Goal: Check status: Check status

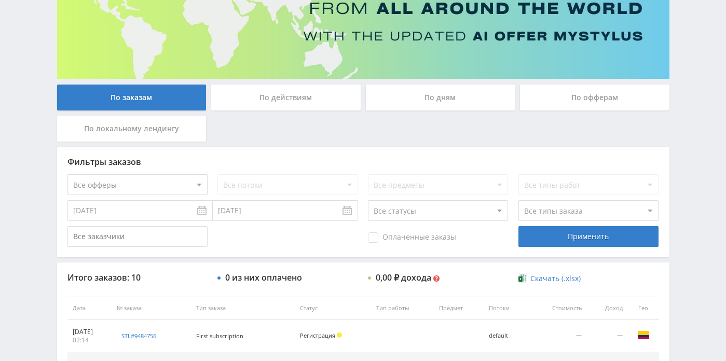
click at [451, 109] on div "По дням" at bounding box center [440, 98] width 149 height 26
click at [0, 0] on input "По дням" at bounding box center [0, 0] width 0 height 0
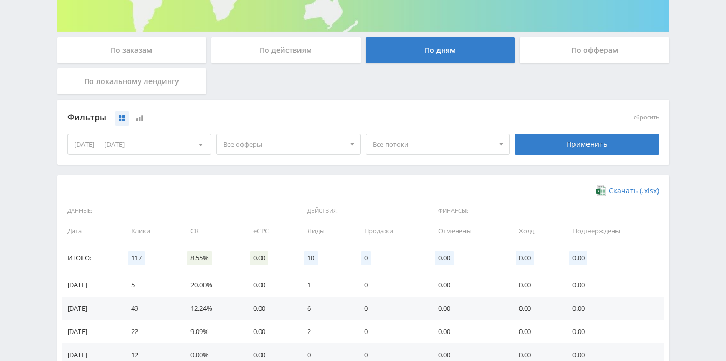
scroll to position [176, 0]
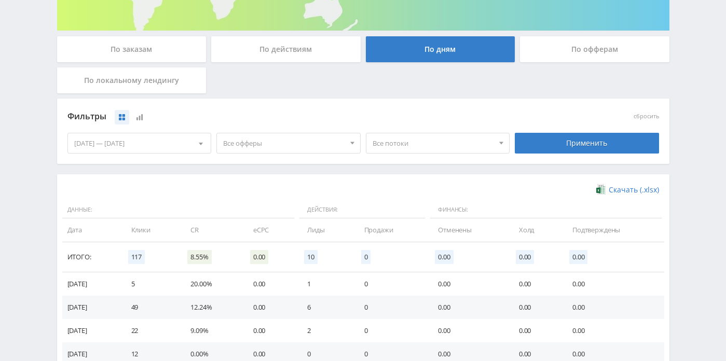
click at [166, 142] on div "[DATE] — [DATE]" at bounding box center [139, 143] width 143 height 20
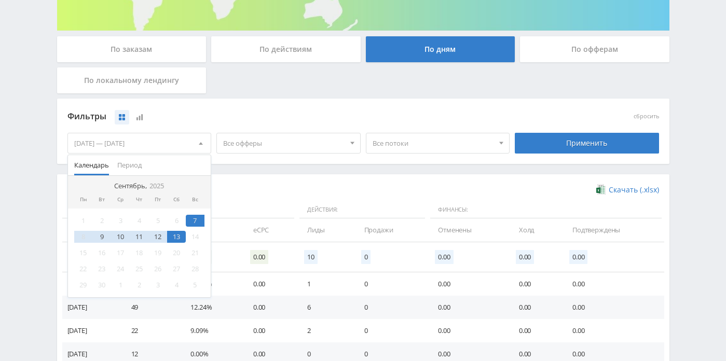
click at [178, 231] on div "13" at bounding box center [176, 237] width 19 height 12
click at [152, 234] on div "12" at bounding box center [157, 237] width 19 height 12
click at [176, 234] on div "13" at bounding box center [176, 237] width 19 height 12
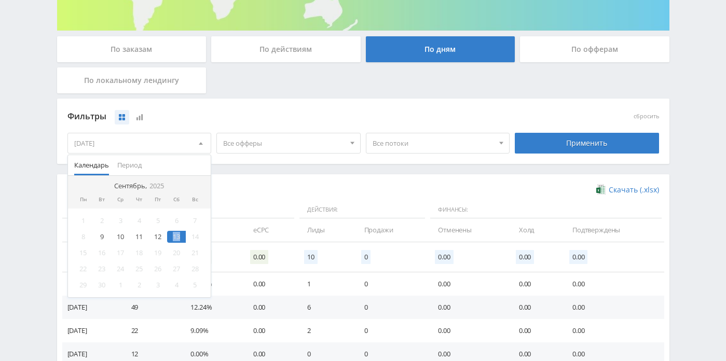
click at [176, 234] on div "13" at bounding box center [176, 237] width 19 height 12
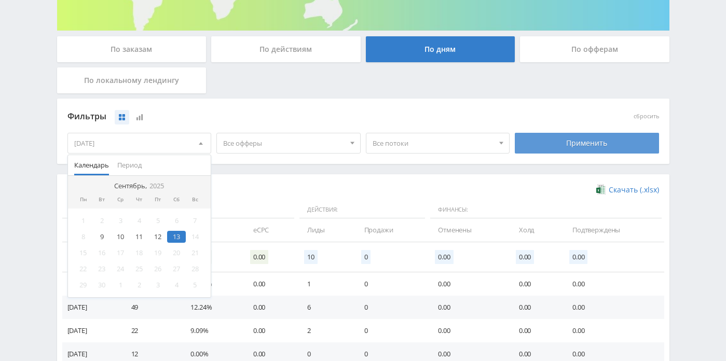
click at [575, 137] on div "Применить" at bounding box center [587, 143] width 144 height 21
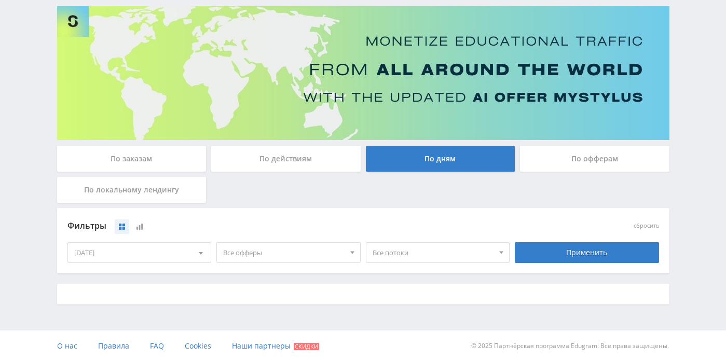
click at [561, 262] on div "Применить" at bounding box center [586, 252] width 149 height 29
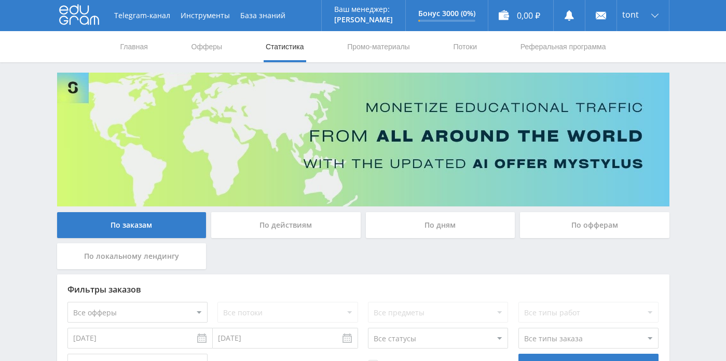
click at [308, 223] on div "По действиям" at bounding box center [285, 225] width 149 height 26
click at [0, 0] on input "По действиям" at bounding box center [0, 0] width 0 height 0
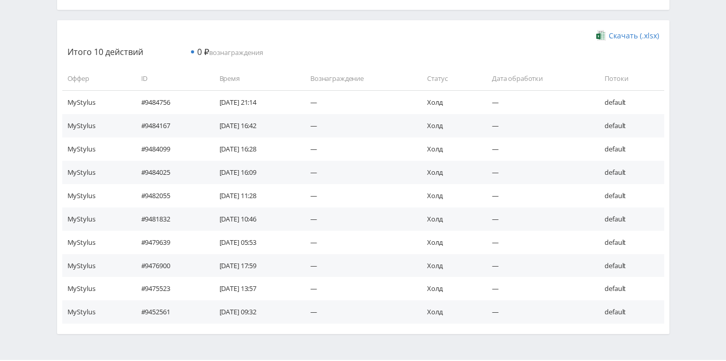
scroll to position [330, 0]
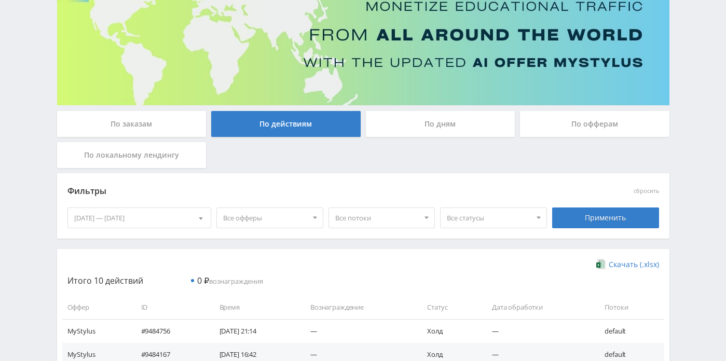
click at [425, 124] on div "По дням" at bounding box center [440, 124] width 149 height 26
click at [0, 0] on input "По дням" at bounding box center [0, 0] width 0 height 0
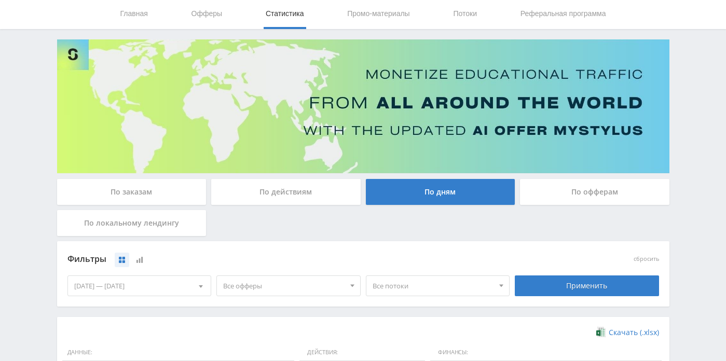
scroll to position [0, 0]
